Goal: Book appointment/travel/reservation

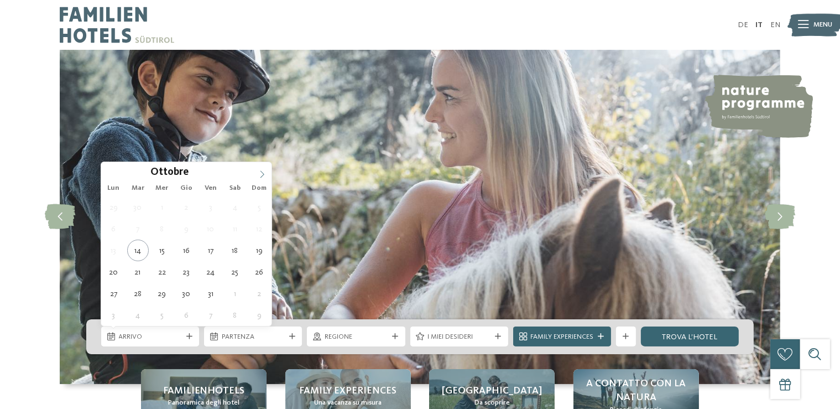
click at [256, 175] on span at bounding box center [262, 171] width 19 height 19
type div "[DATE]"
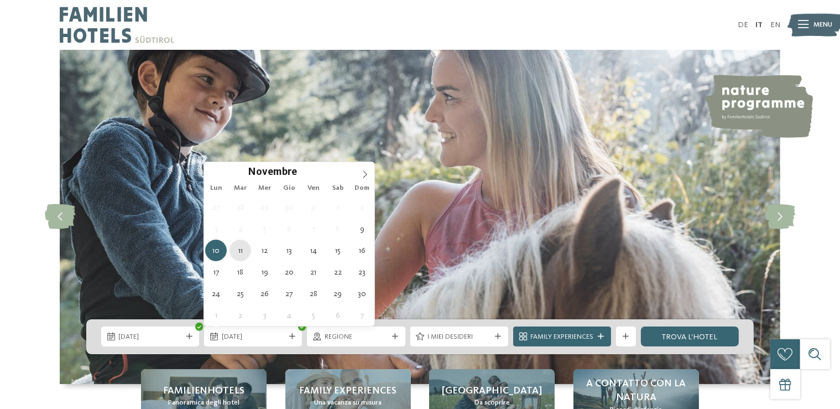
type div "[DATE]"
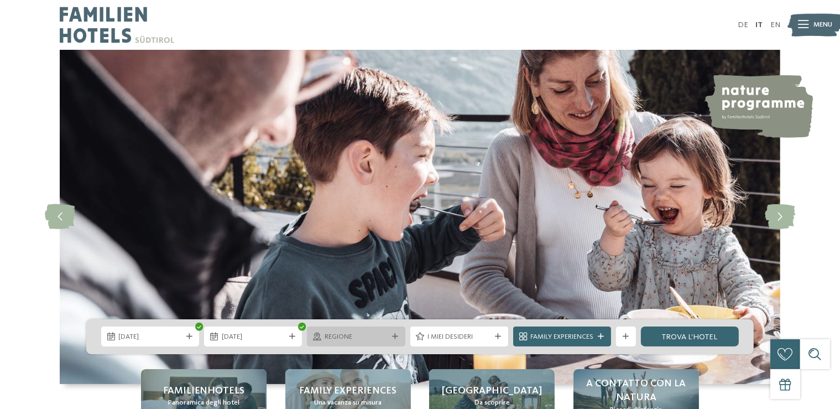
click at [377, 332] on span "Regione" at bounding box center [356, 337] width 63 height 10
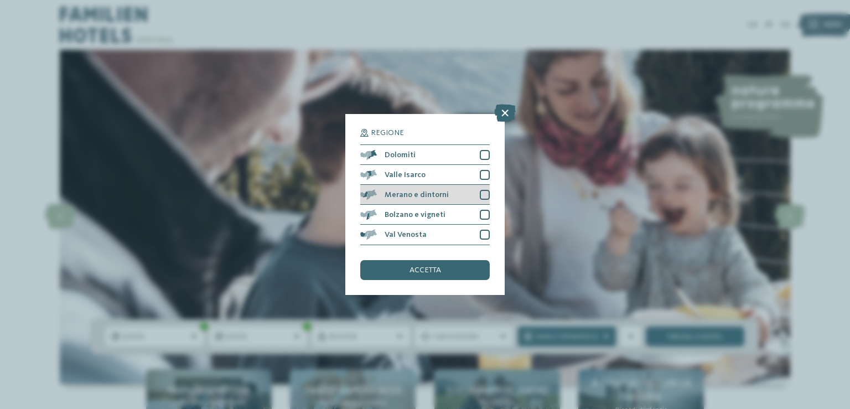
click at [473, 196] on div "Merano e dintorni" at bounding box center [424, 195] width 129 height 20
click at [477, 256] on div "Regione Dolomiti [GEOGRAPHIC_DATA]" at bounding box center [424, 204] width 129 height 150
click at [473, 273] on div "accetta" at bounding box center [424, 270] width 129 height 20
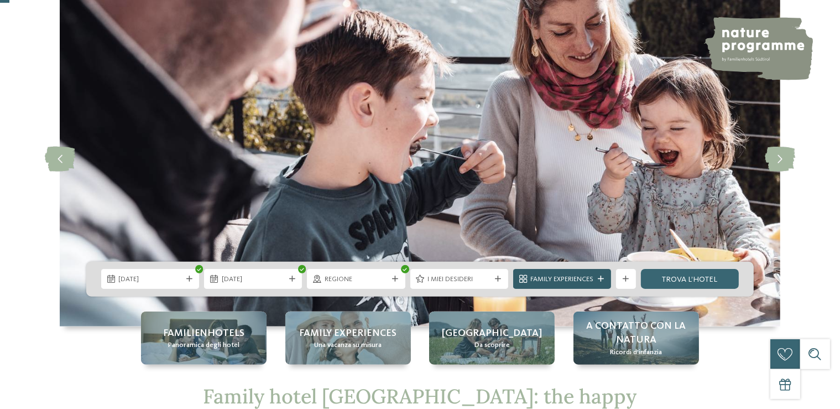
scroll to position [58, 0]
click at [705, 282] on link "trova l’hotel" at bounding box center [690, 278] width 98 height 20
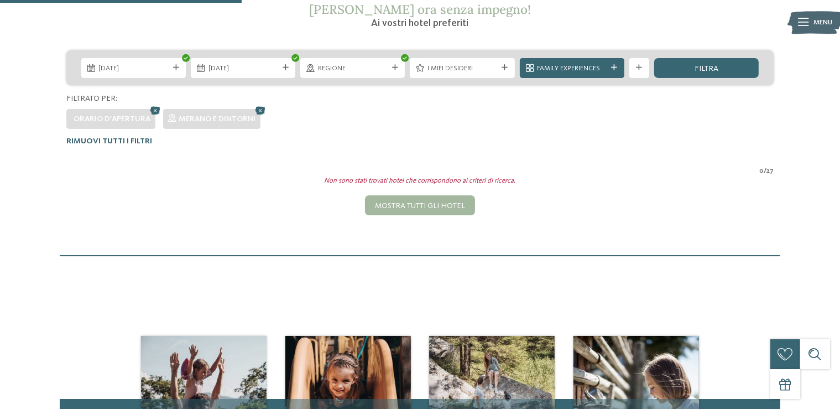
scroll to position [135, 0]
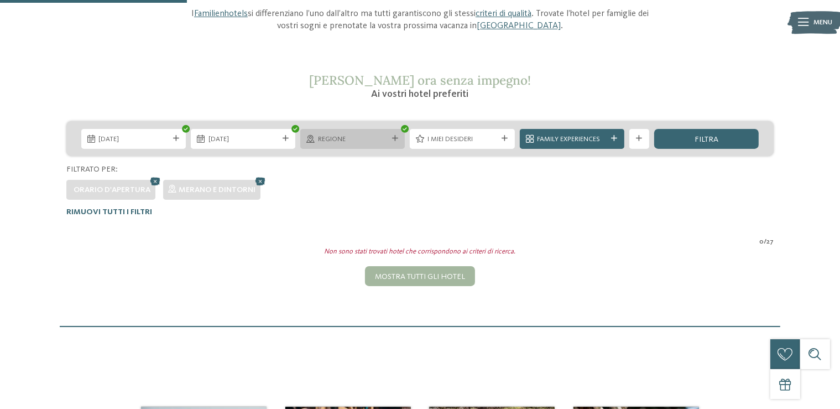
click at [397, 144] on div "Regione" at bounding box center [352, 139] width 105 height 20
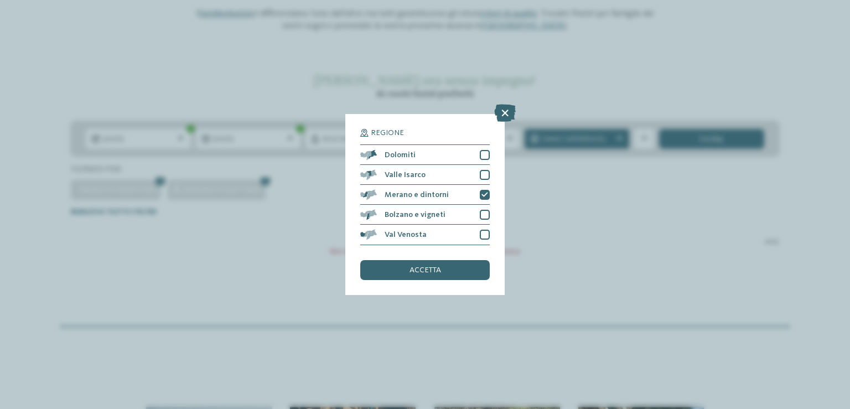
click at [579, 244] on div "Regione Dolomiti" at bounding box center [425, 204] width 850 height 409
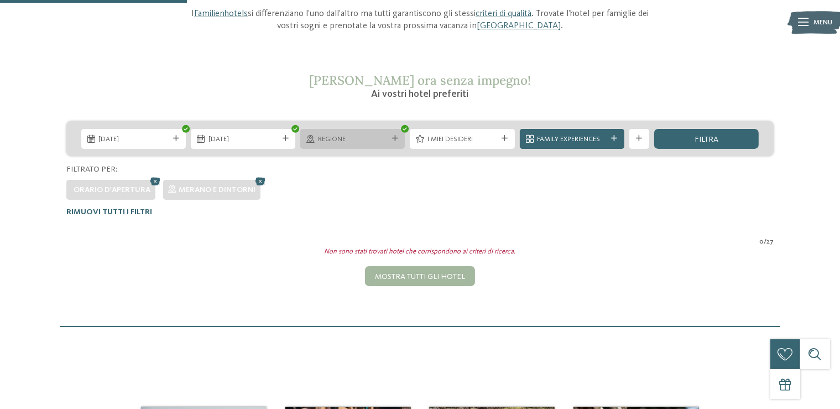
click at [395, 145] on div "Regione" at bounding box center [352, 139] width 105 height 20
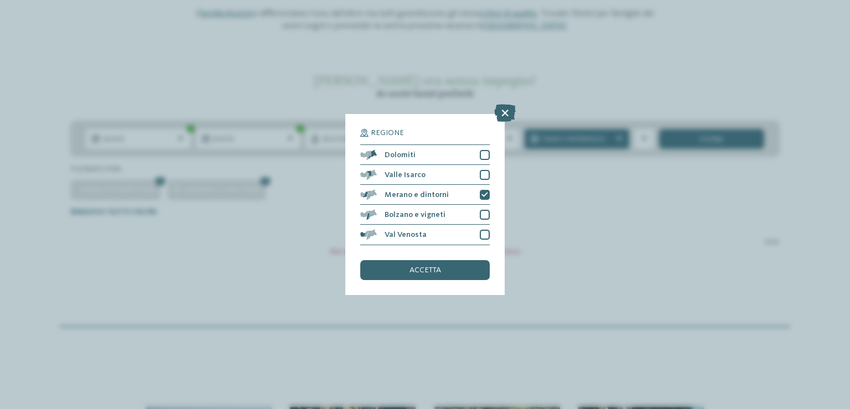
click at [595, 259] on div "Regione Dolomiti" at bounding box center [425, 204] width 850 height 409
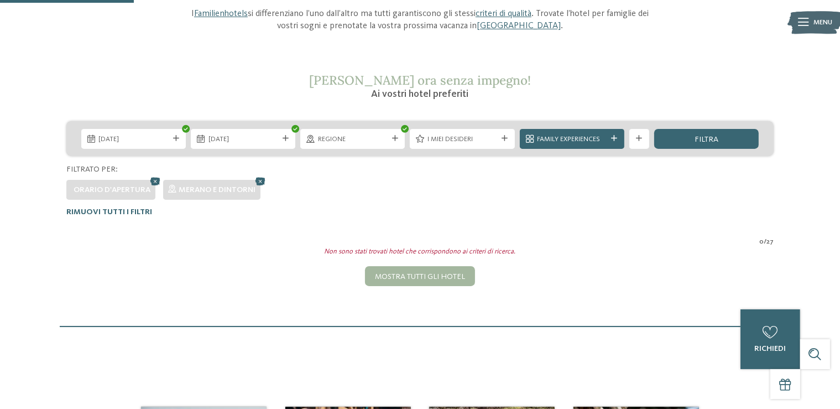
scroll to position [0, 0]
